Goal: Information Seeking & Learning: Learn about a topic

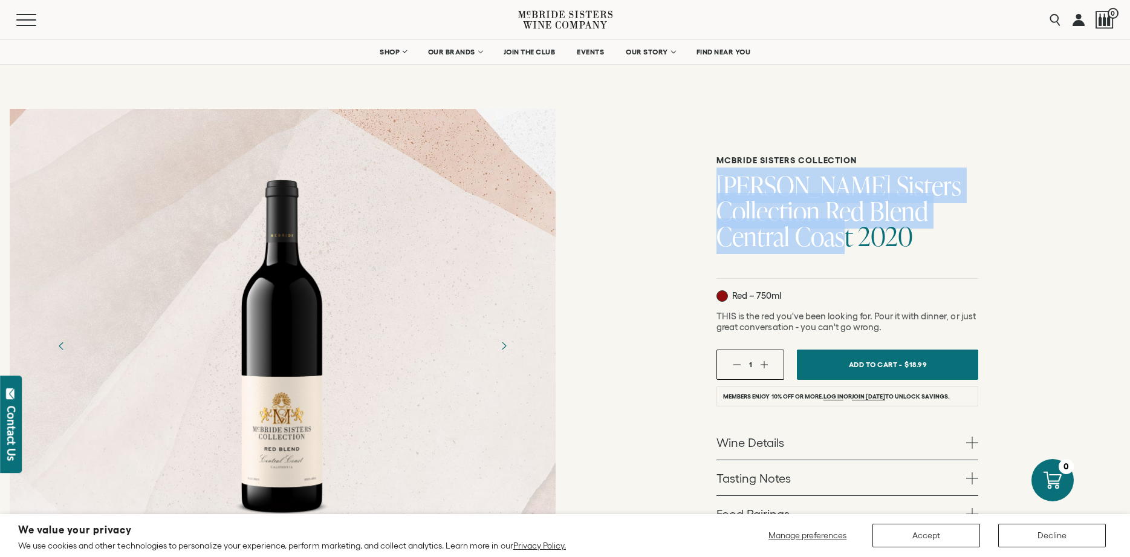
drag, startPoint x: 723, startPoint y: 187, endPoint x: 778, endPoint y: 243, distance: 78.2
click at [778, 243] on h1 "[PERSON_NAME] Sisters Collection Red Blend Central Coast 2020" at bounding box center [847, 211] width 262 height 76
copy h1 "[PERSON_NAME] Sisters Collection Red Blend Central Coast 2020"
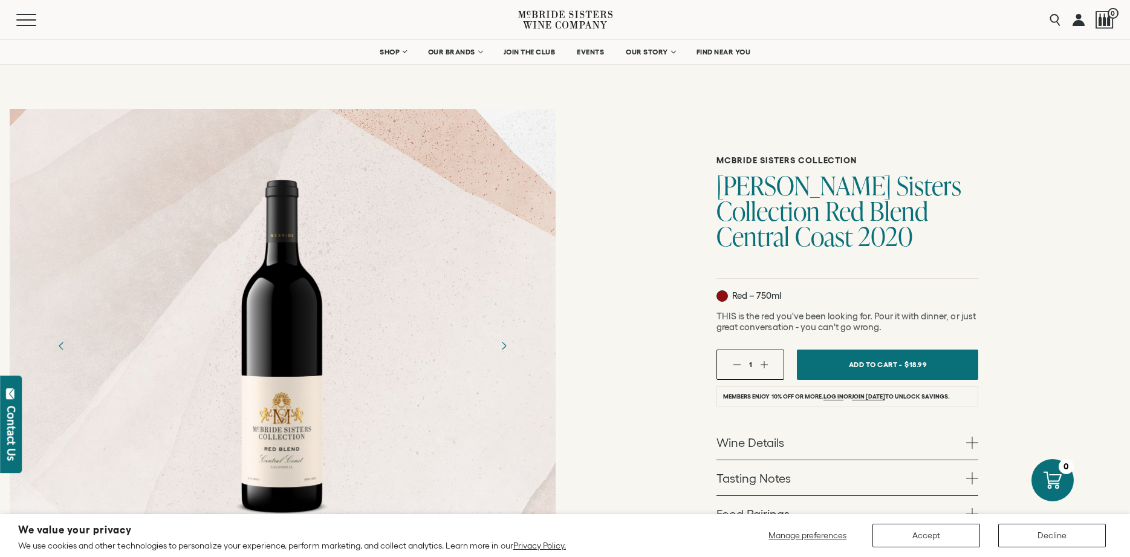
click at [637, 285] on div "[PERSON_NAME] Sisters Collection [PERSON_NAME] Sisters Collection Red Blend Cen…" at bounding box center [847, 416] width 565 height 634
drag, startPoint x: 904, startPoint y: 329, endPoint x: 716, endPoint y: 320, distance: 187.6
click at [716, 320] on div "[PERSON_NAME] Sisters Collection [PERSON_NAME] Sisters Collection Red Blend Cen…" at bounding box center [847, 394] width 565 height 591
copy span "THIS is the red you've been looking for. Pour it with dinner, or just great con…"
click at [305, 318] on div at bounding box center [282, 345] width 125 height 363
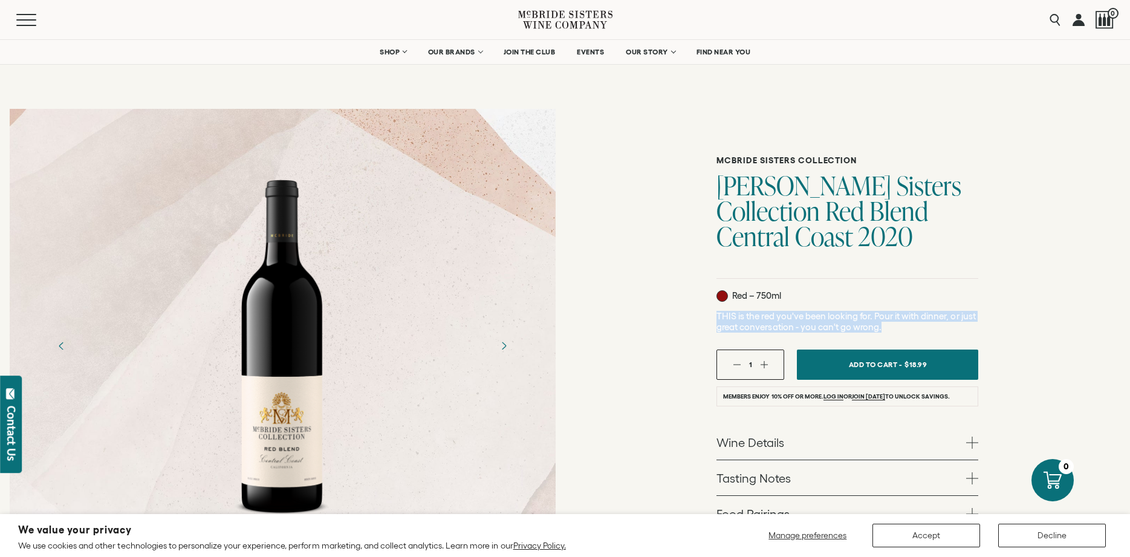
click at [307, 317] on div at bounding box center [282, 345] width 125 height 363
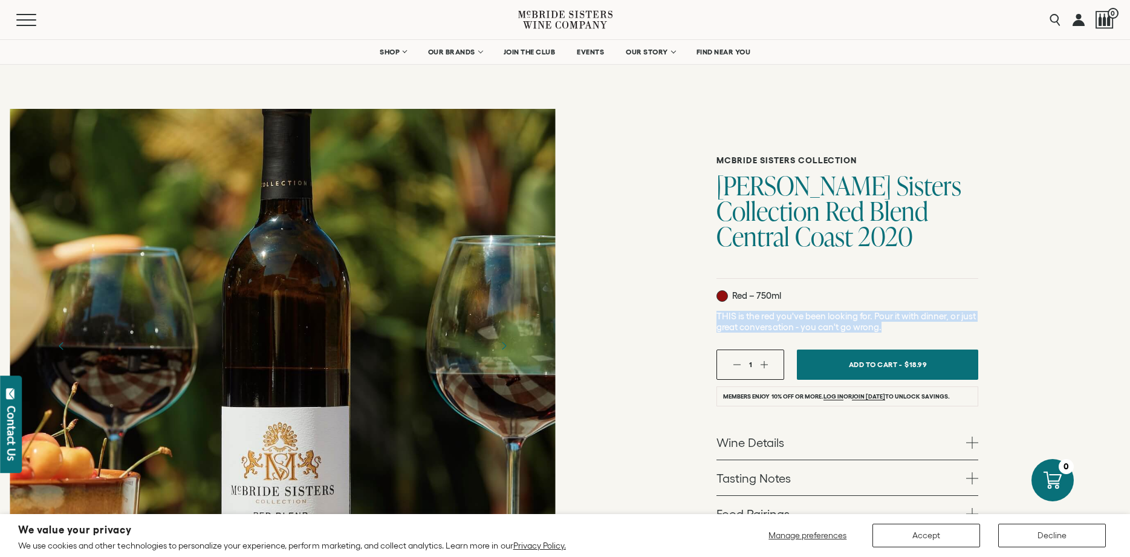
click at [451, 300] on div at bounding box center [283, 346] width 546 height 474
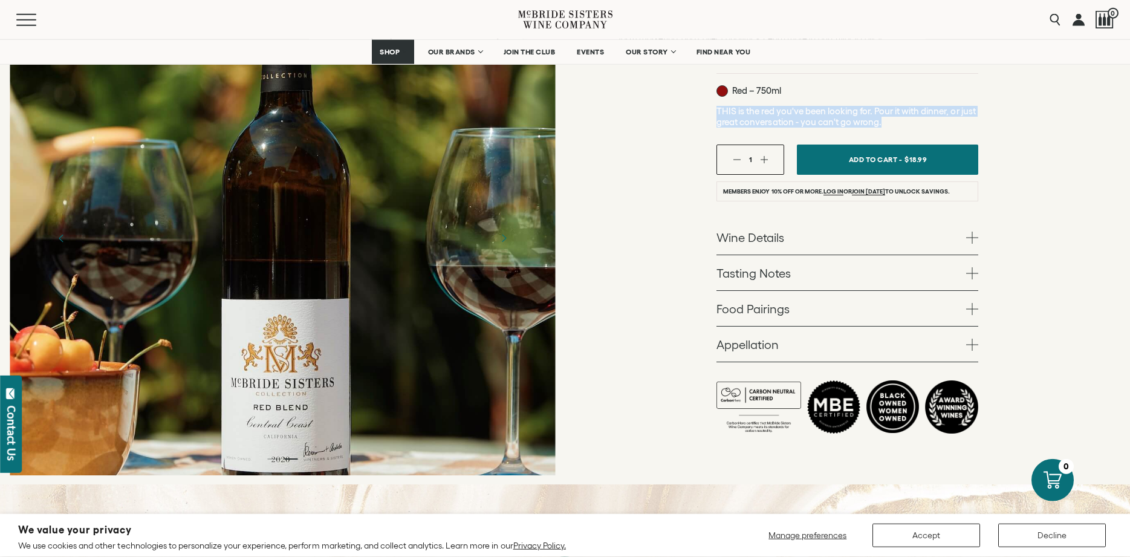
scroll to position [206, 0]
click at [798, 251] on link "Wine Details" at bounding box center [847, 236] width 262 height 35
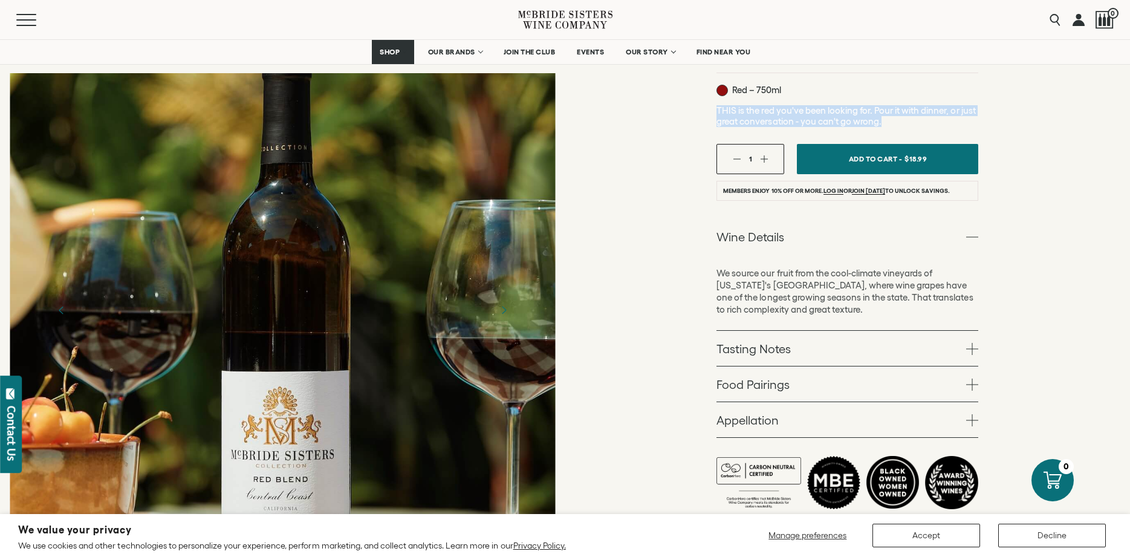
click at [795, 346] on ul "Wine Details We source our fruit from the cool-climate vineyards of [US_STATE]'…" at bounding box center [847, 328] width 262 height 219
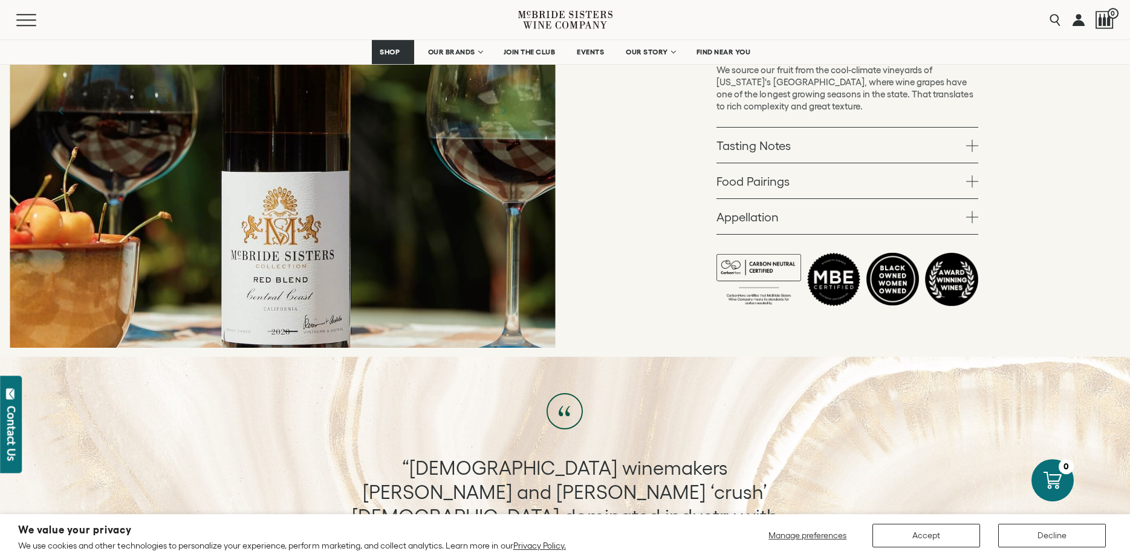
scroll to position [411, 0]
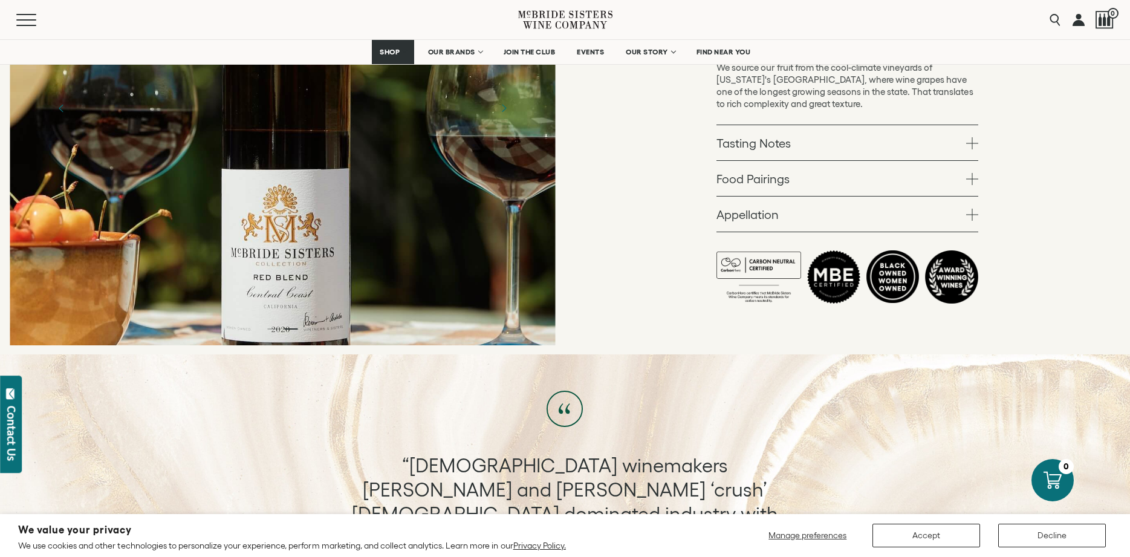
click at [803, 149] on link "Tasting Notes" at bounding box center [847, 142] width 262 height 35
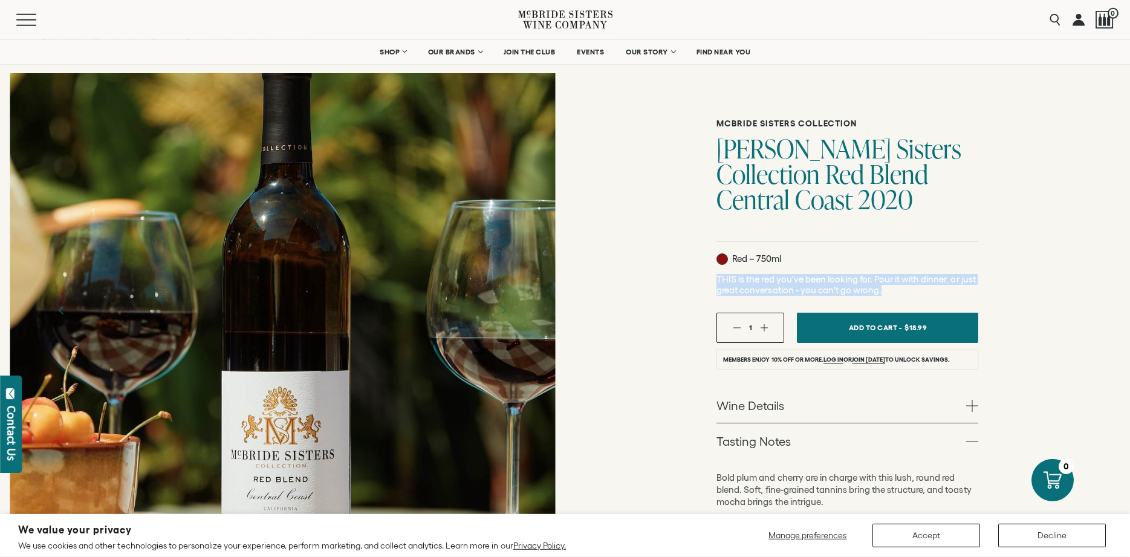
scroll to position [0, 0]
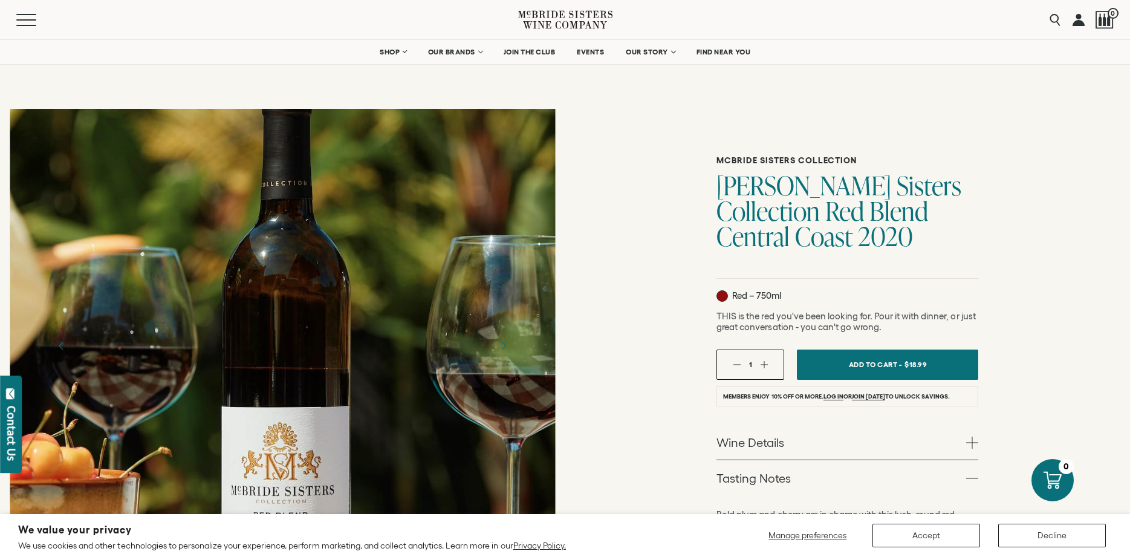
click at [678, 308] on div "[PERSON_NAME] Sisters Collection [PERSON_NAME] Sisters Collection Red Blend Cen…" at bounding box center [847, 426] width 565 height 655
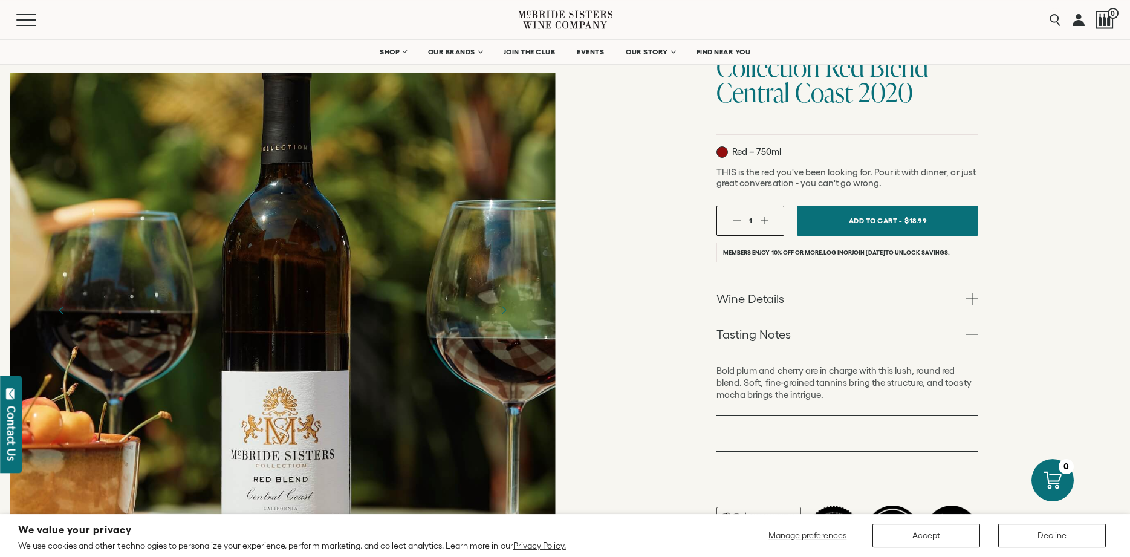
scroll to position [206, 0]
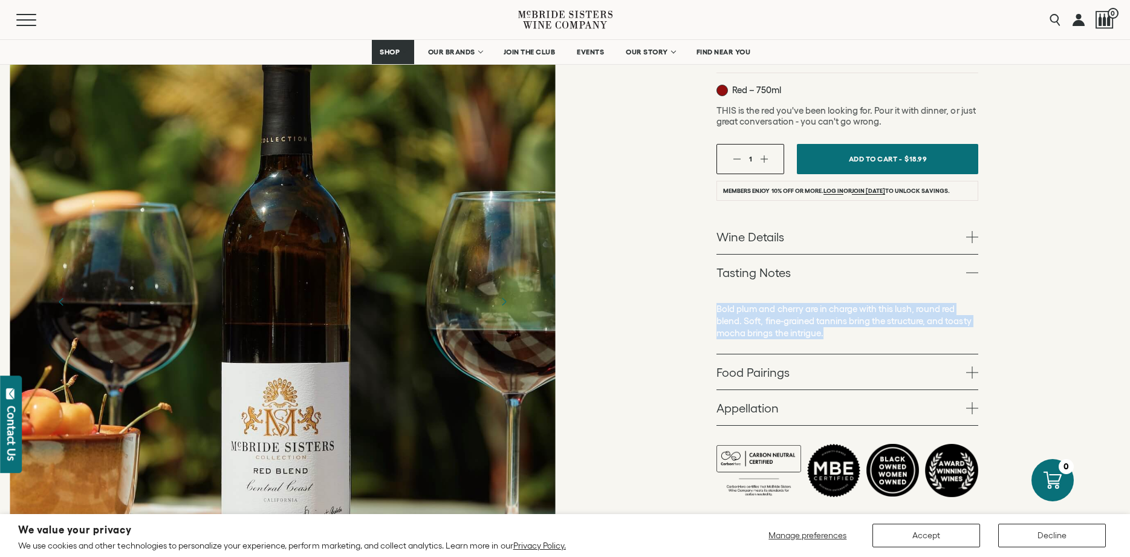
drag, startPoint x: 827, startPoint y: 333, endPoint x: 707, endPoint y: 309, distance: 122.7
click at [707, 309] on div "[PERSON_NAME] Sisters Collection [PERSON_NAME] Sisters Collection Red Blend Cen…" at bounding box center [847, 221] width 565 height 655
copy p "Bold plum and cherry are in charge with this lush, round red blend. Soft, fine-…"
click at [773, 377] on link "Food Pairings" at bounding box center [847, 371] width 262 height 35
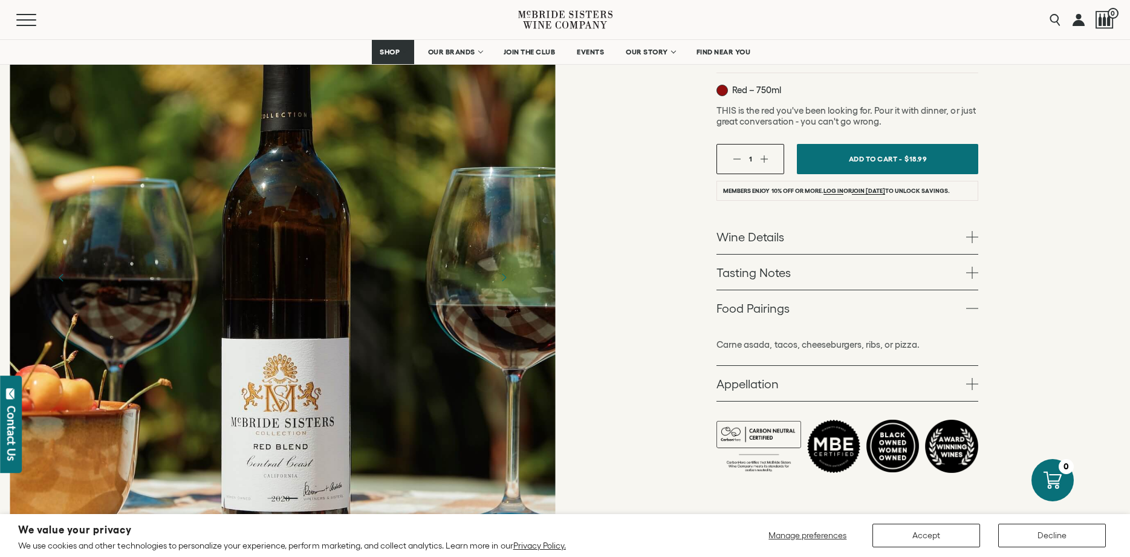
scroll to position [411, 0]
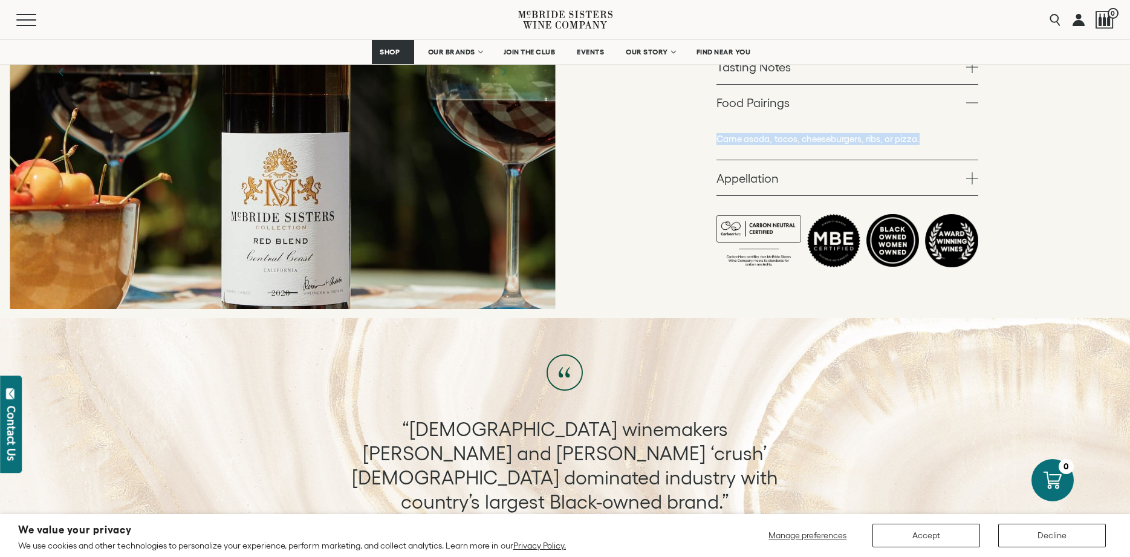
drag, startPoint x: 941, startPoint y: 147, endPoint x: 703, endPoint y: 138, distance: 238.4
click at [703, 138] on div "[PERSON_NAME] Sisters Collection [PERSON_NAME] Sisters Collection Red Blend Cen…" at bounding box center [847, 3] width 565 height 631
copy p "Carne asada, tacos, cheeseburgers, ribs, or pizza."
click at [764, 178] on link "Appellation" at bounding box center [847, 177] width 262 height 35
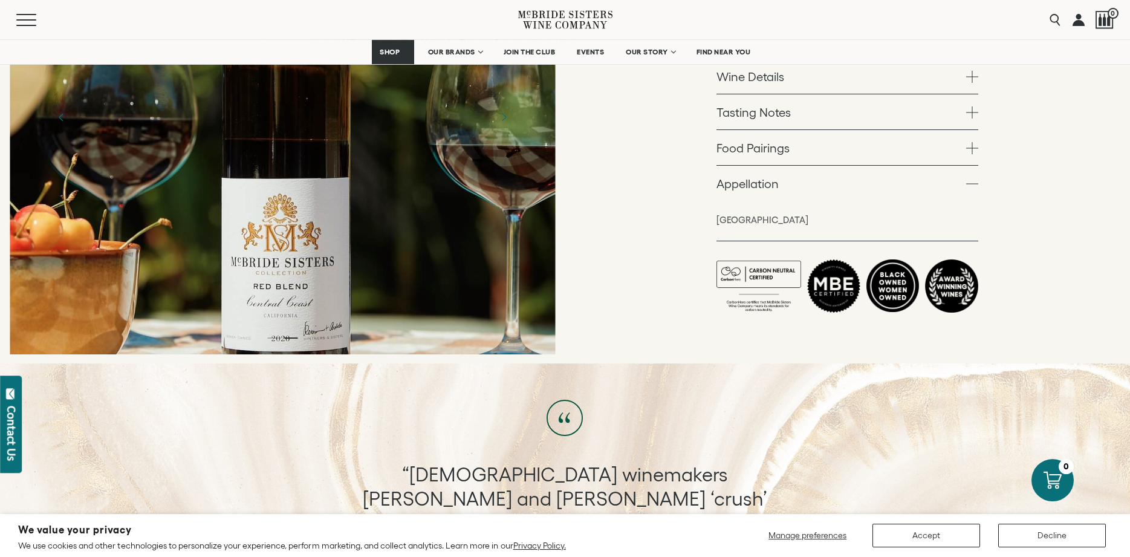
scroll to position [206, 0]
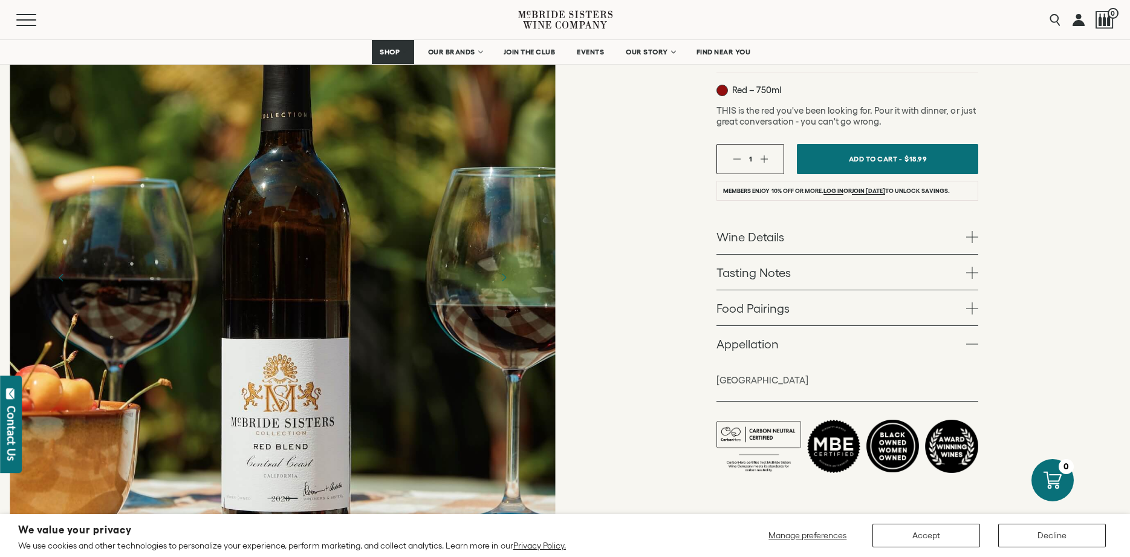
click at [329, 448] on div at bounding box center [283, 278] width 546 height 474
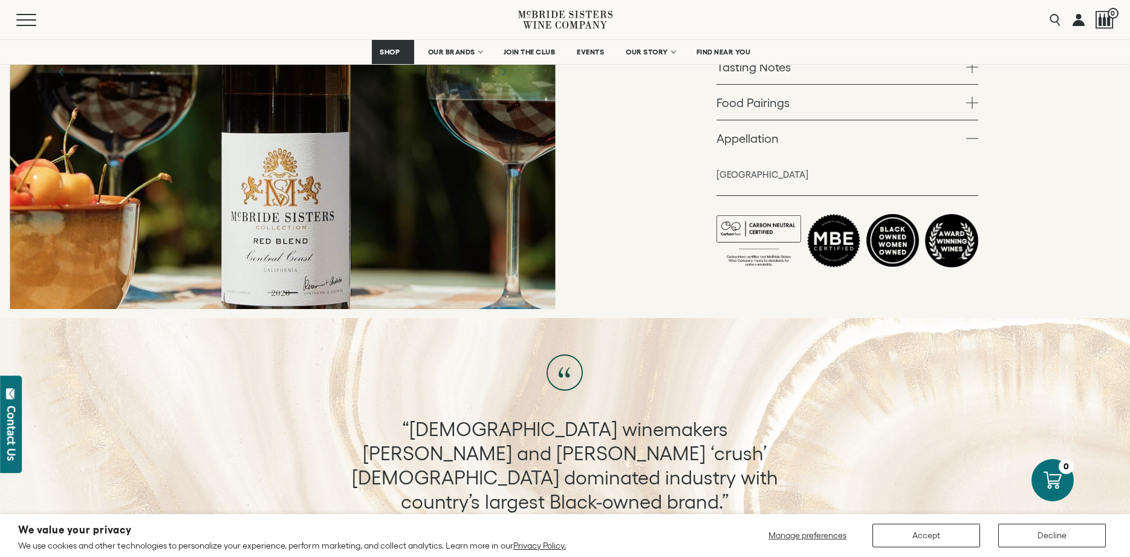
scroll to position [0, 0]
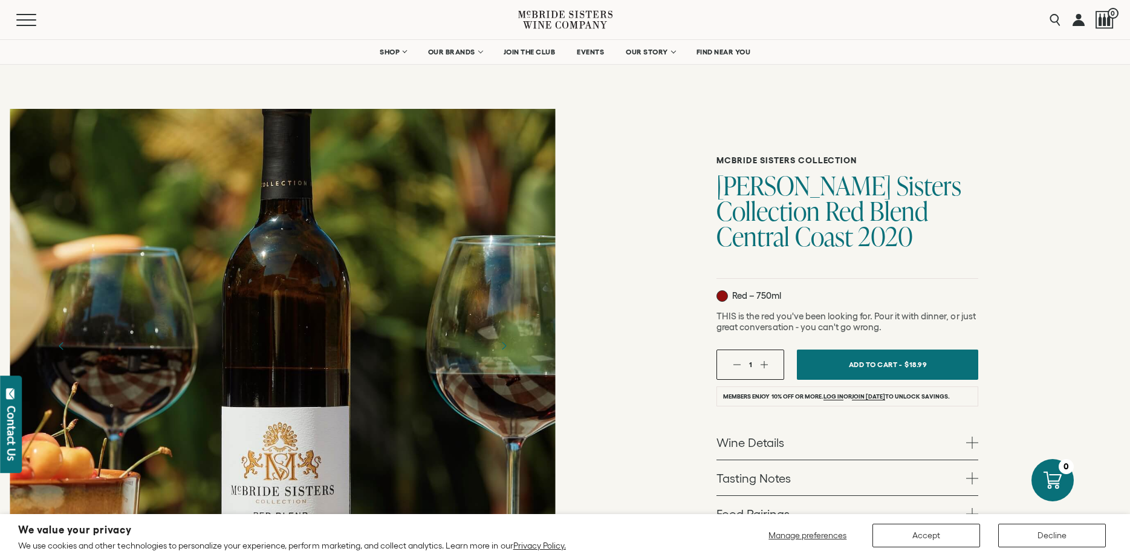
click at [748, 438] on link "Wine Details" at bounding box center [847, 441] width 262 height 35
click at [662, 311] on div "[PERSON_NAME] Sisters Collection [PERSON_NAME] Sisters Collection Red Blend Cen…" at bounding box center [847, 432] width 565 height 667
